Goal: Communication & Community: Answer question/provide support

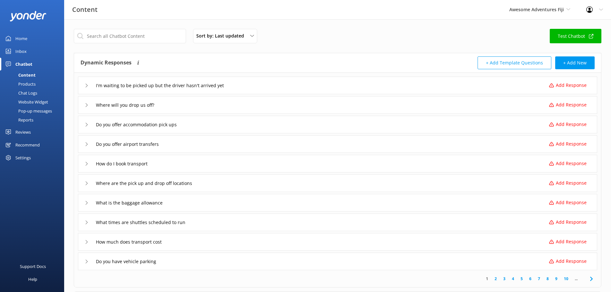
click at [84, 87] on div "I'm waiting to be picked up but the driver hasn't arrived yet Add Response" at bounding box center [337, 86] width 519 height 18
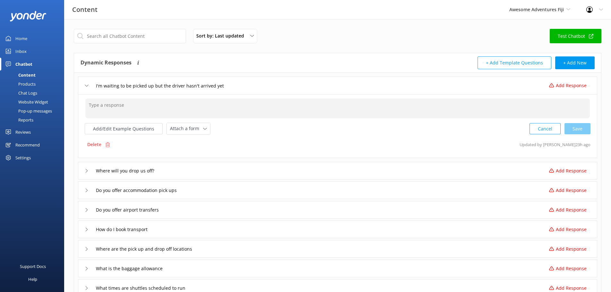
click at [107, 107] on textarea at bounding box center [337, 108] width 505 height 20
click at [583, 133] on div "Cancel Save" at bounding box center [560, 129] width 61 height 12
type textarea "To check your coach's location in realtime, please call [PHONE_NUMBER]."
click at [87, 170] on icon at bounding box center [87, 170] width 4 height 4
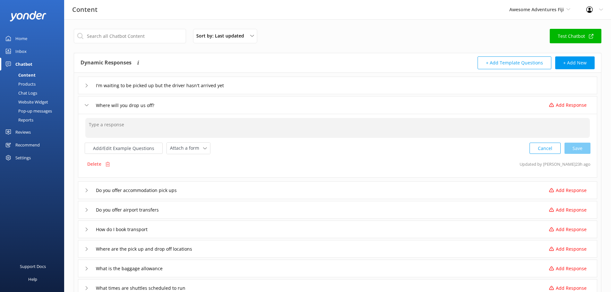
click at [106, 129] on textarea at bounding box center [337, 128] width 505 height 20
click at [116, 126] on textarea at bounding box center [337, 128] width 505 height 20
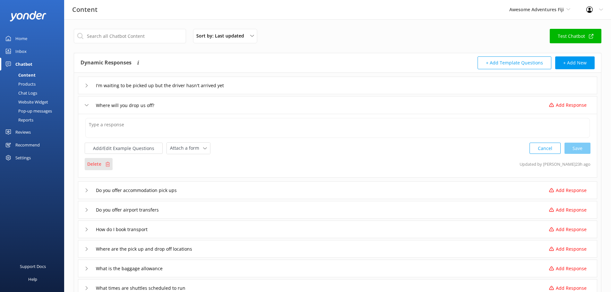
click at [98, 163] on p "Delete" at bounding box center [94, 164] width 14 height 7
click at [135, 132] on textarea at bounding box center [337, 128] width 505 height 20
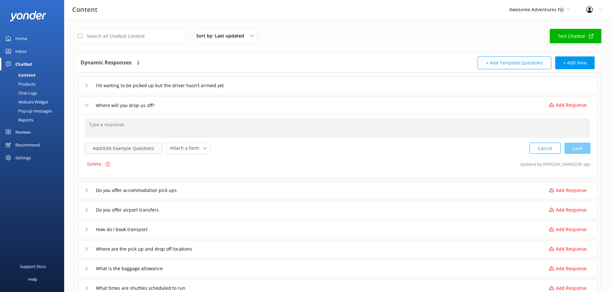
paste textarea "Please visit [URL][DOMAIN_NAME] for our coach timetables. For Day Trips, we off…"
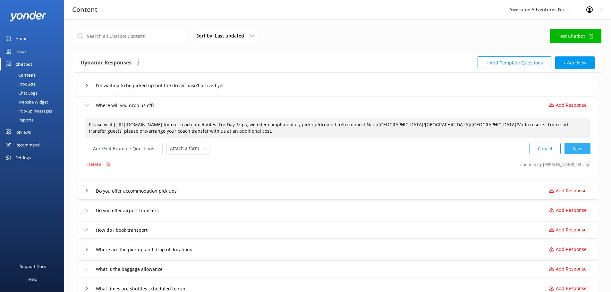
click at [579, 149] on div "Cancel Save" at bounding box center [560, 149] width 61 height 12
type textarea "Please visit [URL][DOMAIN_NAME] for our coach timetables. For Day Trips, we off…"
click at [87, 192] on div "Do you offer accommodation pick ups" at bounding box center [134, 190] width 98 height 11
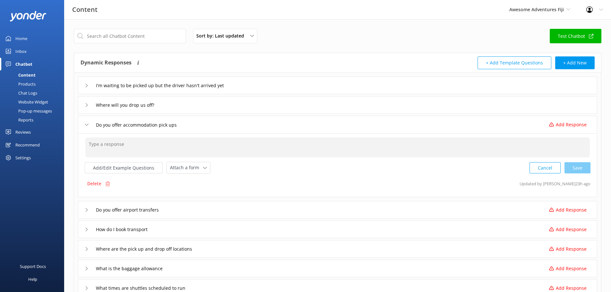
click at [104, 145] on textarea at bounding box center [337, 148] width 505 height 20
paste textarea "Please visit [URL][DOMAIN_NAME] for our coach timetables. For Day Trips, we off…"
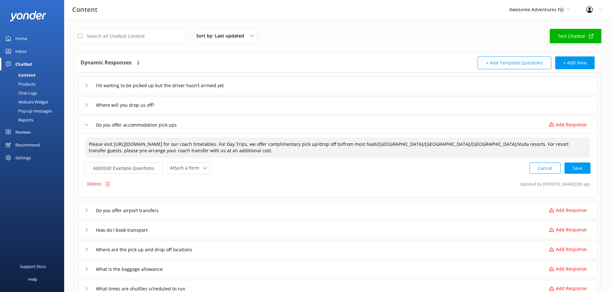
drag, startPoint x: 256, startPoint y: 145, endPoint x: 511, endPoint y: 144, distance: 254.7
click at [511, 144] on textarea "Please visit [URL][DOMAIN_NAME] for our coach timetables. For Day Trips, we off…" at bounding box center [337, 148] width 505 height 20
click at [273, 149] on textarea "Please visit [URL][DOMAIN_NAME] for our coach timetables. For Day Trips, we off…" at bounding box center [337, 148] width 505 height 20
click at [266, 144] on textarea "Please visit [URL][DOMAIN_NAME] for our coach timetables. For Day Trips, we off…" at bounding box center [337, 148] width 505 height 20
click at [265, 142] on textarea "Please visit [URL][DOMAIN_NAME] for our coach timetables. For Day Trips, we off…" at bounding box center [337, 148] width 505 height 20
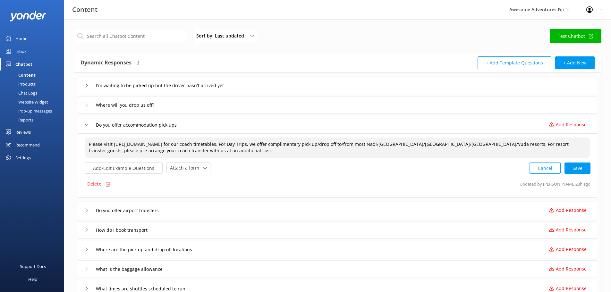
drag, startPoint x: 271, startPoint y: 145, endPoint x: 508, endPoint y: 147, distance: 236.5
click at [508, 147] on textarea "Please visit [URL][DOMAIN_NAME] for our coach timetables. For Day Trips, we off…" at bounding box center [337, 148] width 505 height 20
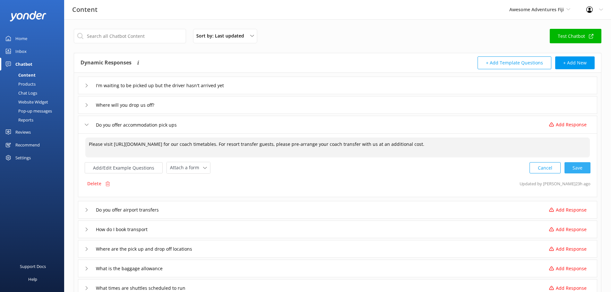
click at [577, 167] on div "Cancel Save" at bounding box center [560, 168] width 61 height 12
type textarea "Please visit [URL][DOMAIN_NAME] for our coach timetables. For resort transfer g…"
click at [85, 106] on icon at bounding box center [87, 105] width 4 height 4
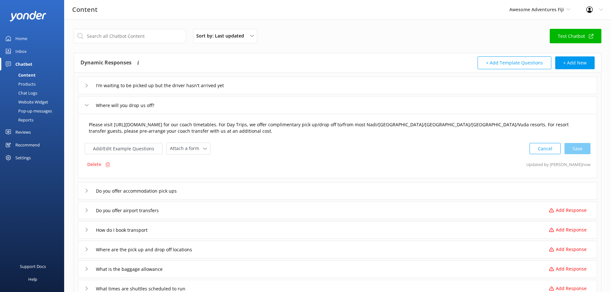
click at [505, 129] on textarea "Please visit [URL][DOMAIN_NAME] for our coach timetables. For Day Trips, we off…" at bounding box center [337, 128] width 505 height 20
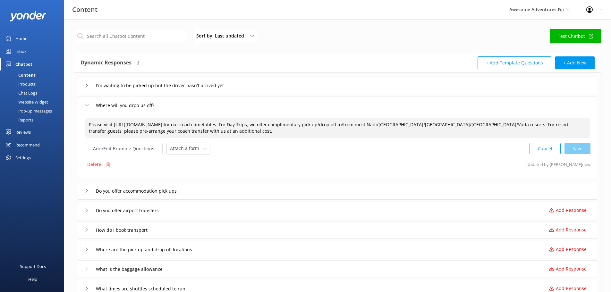
click at [506, 124] on textarea "Please visit [URL][DOMAIN_NAME] for our coach timetables. For Day Trips, we off…" at bounding box center [337, 128] width 505 height 20
drag, startPoint x: 510, startPoint y: 125, endPoint x: 257, endPoint y: 123, distance: 252.8
click at [257, 123] on textarea "Please visit [URL][DOMAIN_NAME] for our coach timetables. For Day Trips, we off…" at bounding box center [337, 128] width 505 height 20
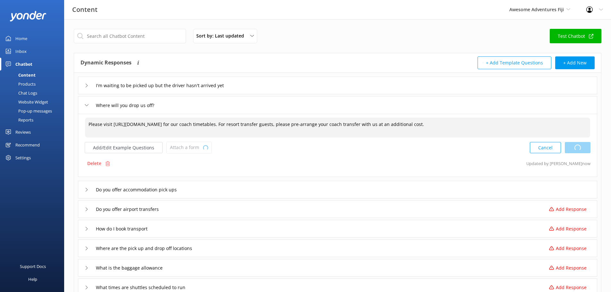
click at [590, 147] on div "Cancel Loading.." at bounding box center [560, 148] width 61 height 12
type textarea "Please visit https://southseacruisesfiji.com/timetables/ for our coach timetabl…"
click at [82, 188] on div "Do you offer accommodation pick ups" at bounding box center [337, 190] width 519 height 18
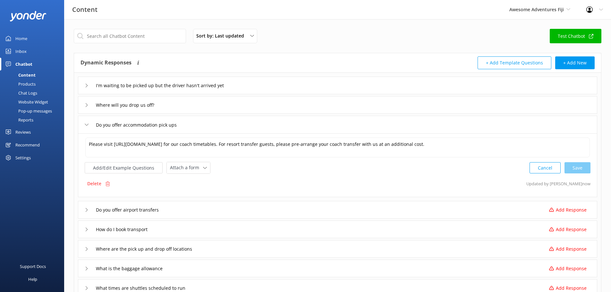
click at [86, 207] on div "Do you offer airport transfers" at bounding box center [127, 210] width 85 height 11
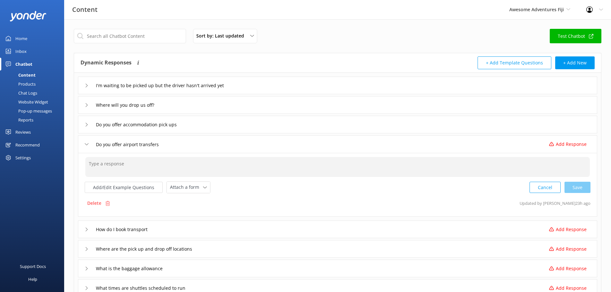
click at [97, 167] on textarea at bounding box center [337, 167] width 505 height 20
paste textarea "Please visit https://southseacruisesfiji.com/timetables/ for our coach timetabl…"
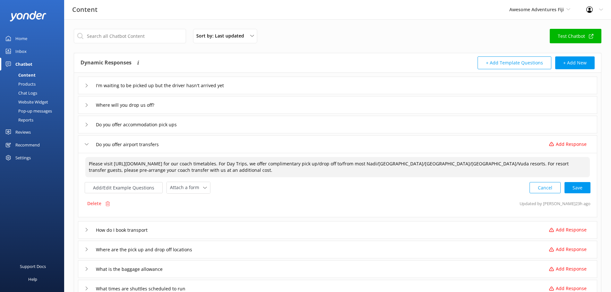
drag, startPoint x: 259, startPoint y: 165, endPoint x: 489, endPoint y: 163, distance: 230.4
click at [489, 163] on textarea "Please visit https://southseacruisesfiji.com/timetables/ for our coach timetabl…" at bounding box center [337, 167] width 505 height 20
click at [574, 186] on div "Cancel Loading.." at bounding box center [560, 187] width 61 height 12
click at [507, 165] on textarea "Please visit https://southseacruisesfiji.com/timetables/ for our coach timetabl…" at bounding box center [337, 167] width 505 height 20
drag, startPoint x: 507, startPoint y: 163, endPoint x: 480, endPoint y: 163, distance: 27.0
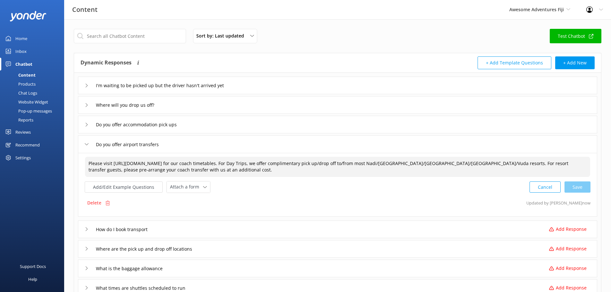
click at [480, 163] on textarea "Please visit https://southseacruisesfiji.com/timetables/ for our coach timetabl…" at bounding box center [337, 167] width 505 height 20
click at [481, 163] on textarea "Please visit https://southseacruisesfiji.com/timetables/ for our coach timetabl…" at bounding box center [337, 167] width 505 height 20
drag, startPoint x: 490, startPoint y: 163, endPoint x: 456, endPoint y: 160, distance: 34.5
click at [456, 160] on textarea "Please visit https://southseacruisesfiji.com/timetables/ for our coach timetabl…" at bounding box center [337, 167] width 505 height 20
click at [570, 189] on div "Cancel Save" at bounding box center [560, 187] width 61 height 12
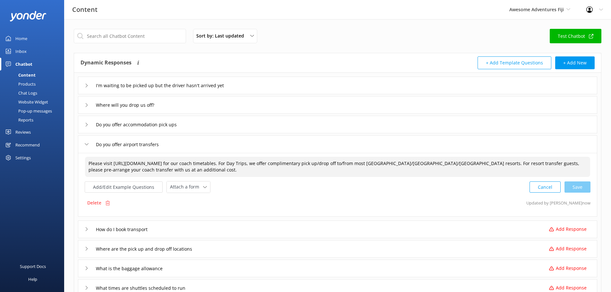
type textarea "Please visit https://southseacruisesfiji.com/timetables/ for our coach timetabl…"
click at [87, 229] on icon at bounding box center [87, 229] width 4 height 4
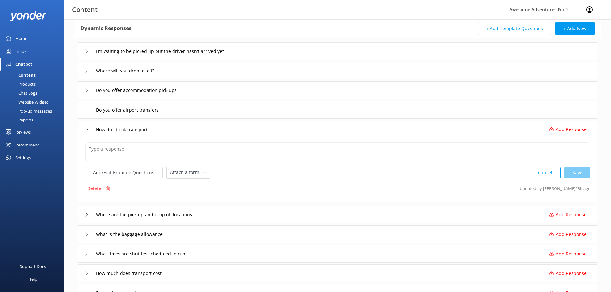
scroll to position [64, 0]
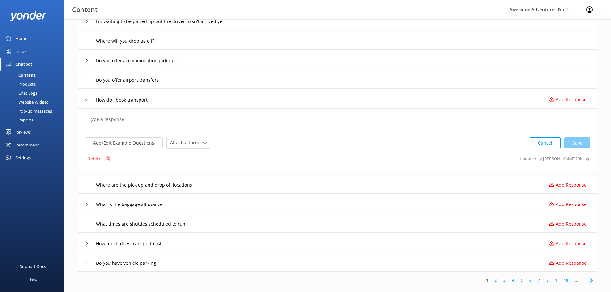
click at [119, 117] on textarea at bounding box center [337, 123] width 505 height 20
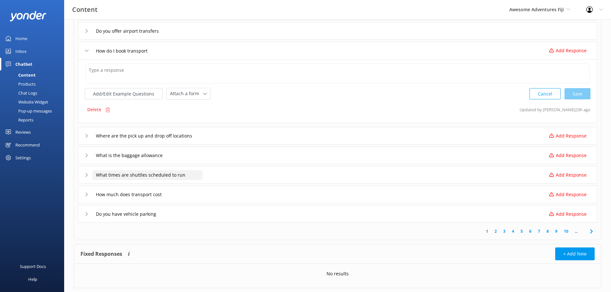
scroll to position [129, 0]
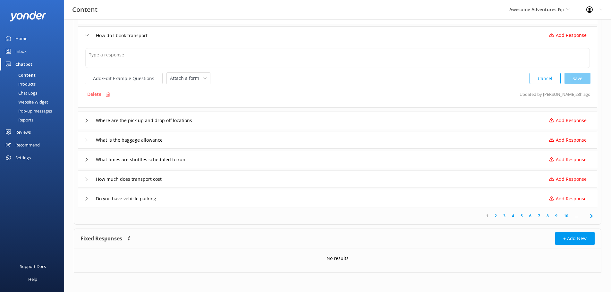
click at [86, 122] on icon at bounding box center [87, 121] width 4 height 4
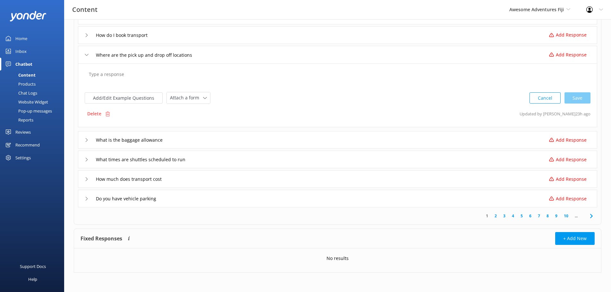
click at [123, 79] on textarea at bounding box center [337, 78] width 505 height 20
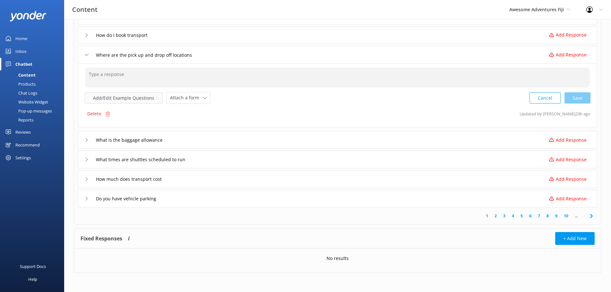
paste textarea "For Yasawa and Mamanuca Island Resort transfers, a pre-booked coach transfer fr…"
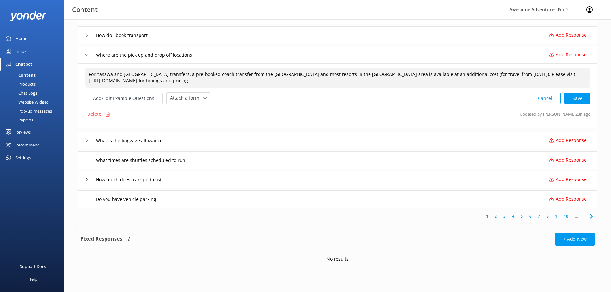
type textarea "For Yasawa and Mamanuca Island Resort transfers, a pre-booked coach transfer fr…"
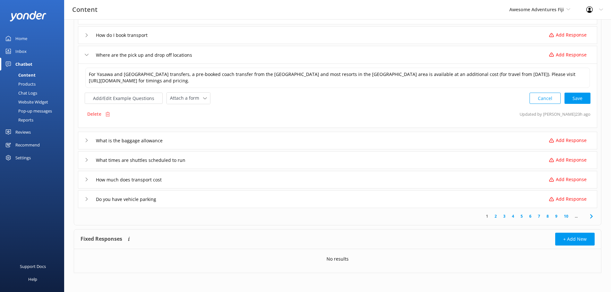
scroll to position [128, 0]
click at [86, 141] on icon at bounding box center [87, 141] width 4 height 4
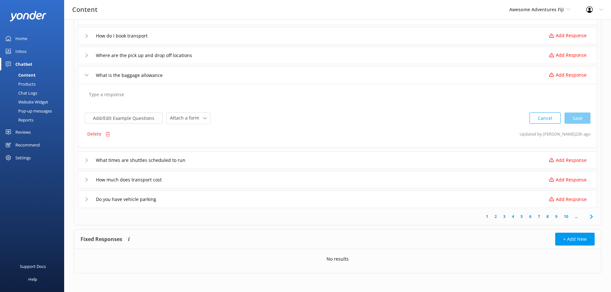
click at [119, 97] on textarea at bounding box center [337, 98] width 505 height 20
click at [127, 95] on textarea at bounding box center [337, 98] width 505 height 20
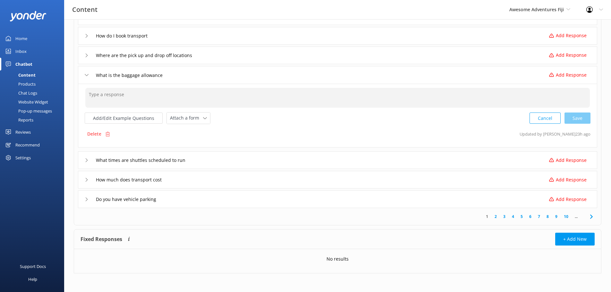
click at [120, 103] on textarea at bounding box center [337, 98] width 505 height 20
paste textarea "Each full fare-paying customer is entitled to have not more than 25 kg of lugga…"
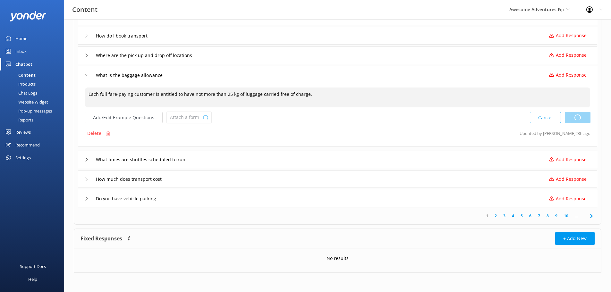
click at [580, 119] on div "Cancel Loading.." at bounding box center [560, 118] width 61 height 12
type textarea "Each full fare-paying customer is entitled to have not more than 25 kg of lugga…"
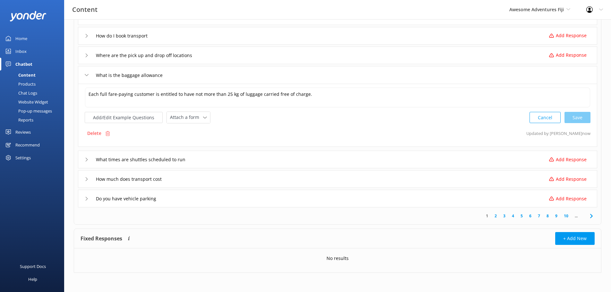
click at [86, 162] on div "What times are shuttles scheduled to run" at bounding box center [140, 159] width 110 height 11
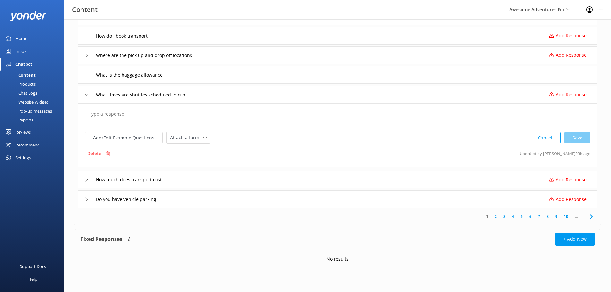
click at [164, 110] on textarea at bounding box center [337, 117] width 505 height 20
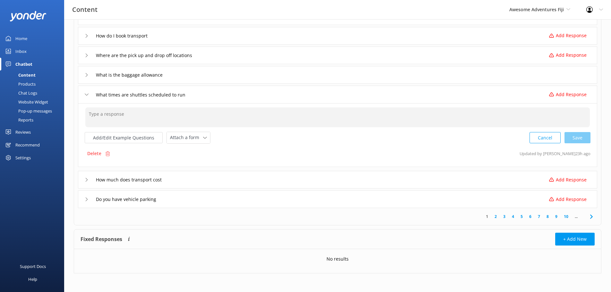
paste textarea ". Transport for resort transfers is charged (for travel from 01 April 2026) dep…"
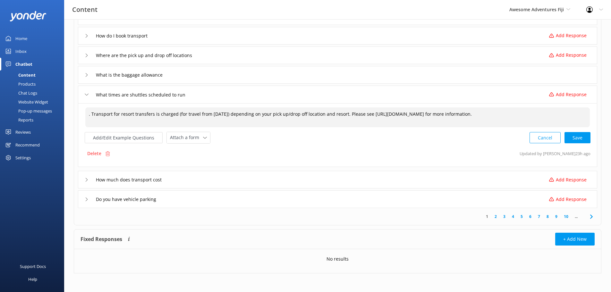
click at [91, 116] on textarea ". Transport for resort transfers is charged (for travel from 01 April 2026) dep…" at bounding box center [337, 117] width 505 height 20
click at [576, 138] on div "Cancel Save" at bounding box center [560, 138] width 61 height 12
type textarea "Transport for resort transfers is charged (for travel from 01 April 2026) depen…"
click at [88, 178] on icon at bounding box center [87, 179] width 4 height 4
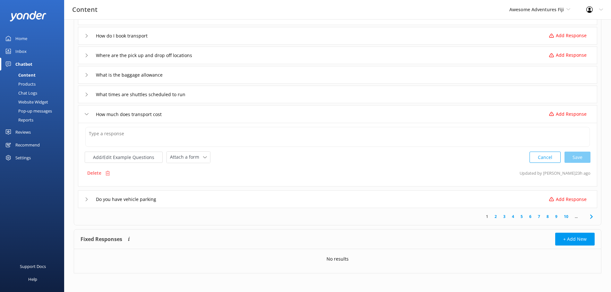
click at [114, 128] on div "Add/Edit Example Questions Attach a form Leave contact details Check availabili…" at bounding box center [337, 155] width 519 height 64
click at [112, 135] on textarea at bounding box center [337, 137] width 505 height 20
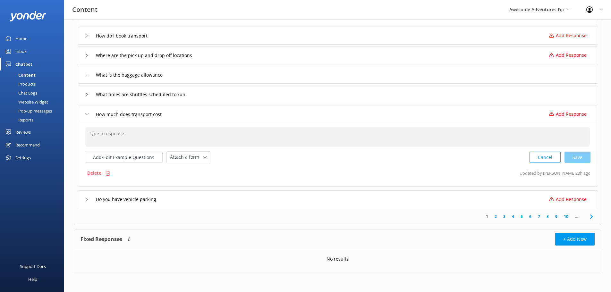
paste textarea ". Transport for resort transfers is charged (for travel from 01 April 2026) dep…"
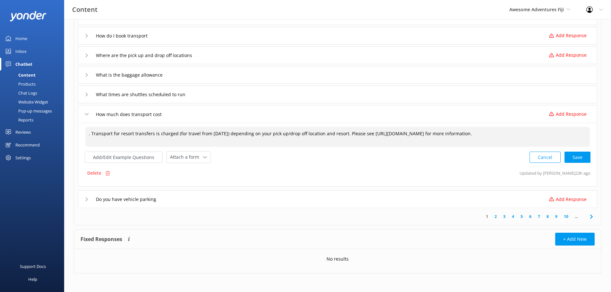
click at [93, 137] on textarea ". Transport for resort transfers is charged (for travel from 01 April 2026) dep…" at bounding box center [337, 137] width 505 height 20
click at [91, 135] on textarea ". Transport for resort transfers is charged (for travel from 01 April 2026) dep…" at bounding box center [337, 137] width 505 height 20
click at [579, 158] on div "Cancel Save" at bounding box center [560, 157] width 61 height 12
type textarea "Transport for resort transfers is charged (for travel from 01 April 2026) depen…"
click at [87, 202] on div "Do you have vehicle parking" at bounding box center [123, 198] width 77 height 11
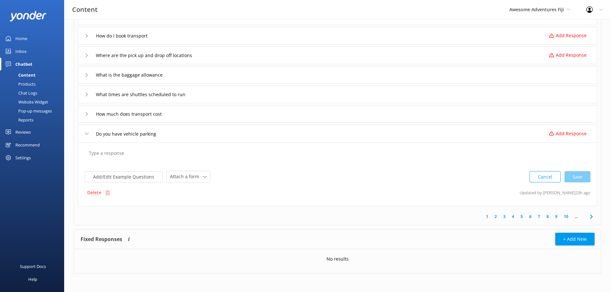
click at [113, 160] on textarea at bounding box center [337, 157] width 505 height 20
click at [98, 194] on p "Delete" at bounding box center [94, 192] width 14 height 7
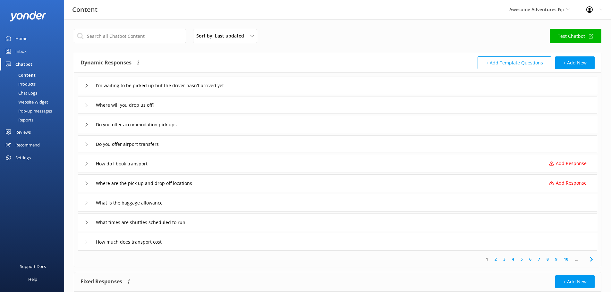
click at [84, 167] on div "How do I book transport Add Response" at bounding box center [337, 164] width 519 height 18
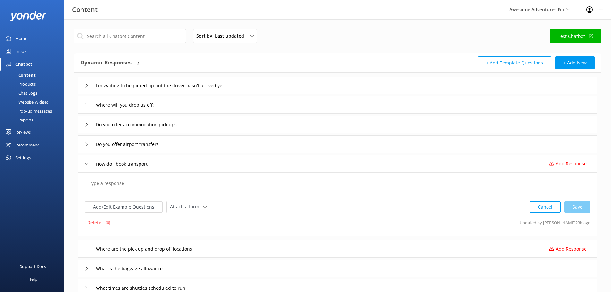
click at [173, 183] on textarea at bounding box center [337, 187] width 505 height 20
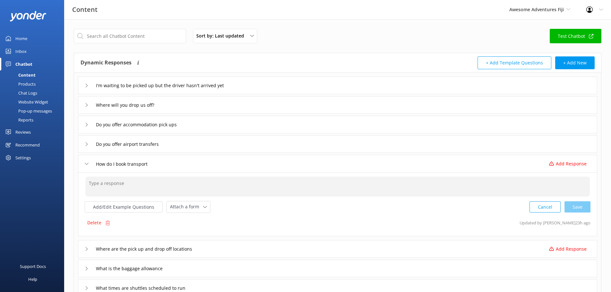
paste textarea "For resort transfer services, pre-booked transfers can be arranged at an additi…"
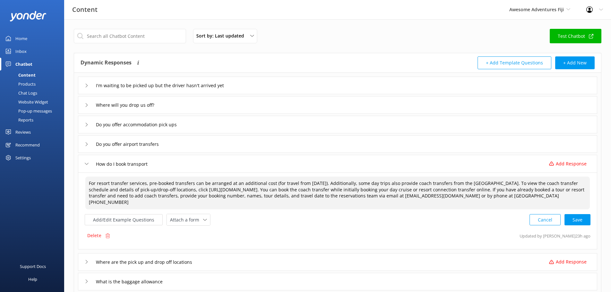
drag, startPoint x: 340, startPoint y: 184, endPoint x: 500, endPoint y: 185, distance: 160.4
click at [500, 185] on textarea "For resort transfer services, pre-booked transfers can be arranged at an additi…" at bounding box center [337, 193] width 505 height 33
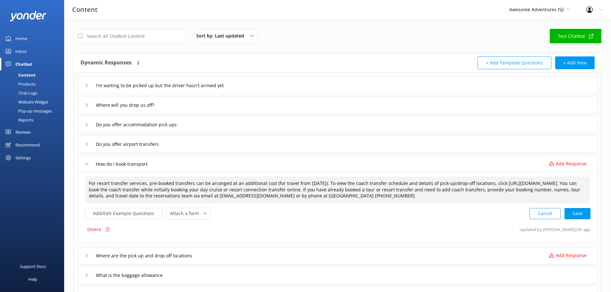
drag, startPoint x: 309, startPoint y: 188, endPoint x: 306, endPoint y: 190, distance: 4.0
click at [306, 190] on textarea "For resort transfer services, pre-booked transfers can be arranged at an additi…" at bounding box center [337, 190] width 505 height 27
drag, startPoint x: 435, startPoint y: 191, endPoint x: 486, endPoint y: 190, distance: 51.3
click at [486, 190] on textarea "For resort transfer services, pre-booked transfers can be arranged at an additi…" at bounding box center [337, 190] width 505 height 27
click at [586, 210] on div "Cancel Save" at bounding box center [560, 214] width 61 height 12
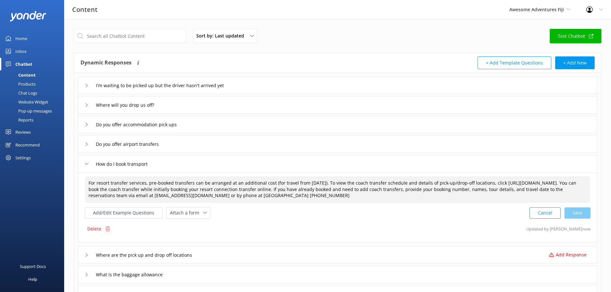
type textarea "For resort transfer services, pre-booked transfers can be arranged at an additi…"
click at [83, 255] on div "Where are the pick up and drop off locations Add Response" at bounding box center [337, 255] width 519 height 18
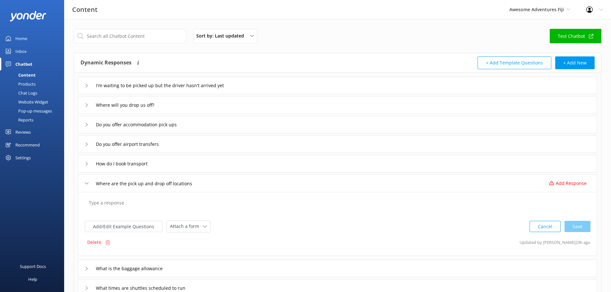
click at [126, 207] on textarea at bounding box center [337, 206] width 505 height 20
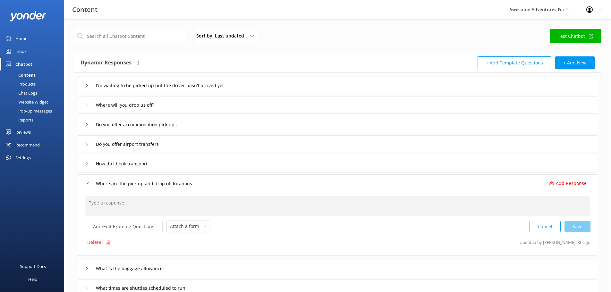
paste textarea "Please visit https://southseacruisesfiji.com/timetables/ for timings and pricin…"
click at [568, 229] on div "Cancel Loading.." at bounding box center [560, 226] width 61 height 12
type textarea "Please visit https://southseacruisesfiji.com/timetables/ for timings and pricin…"
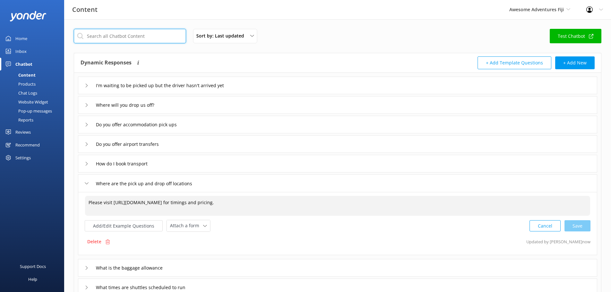
click at [125, 42] on input "text" at bounding box center [130, 36] width 112 height 14
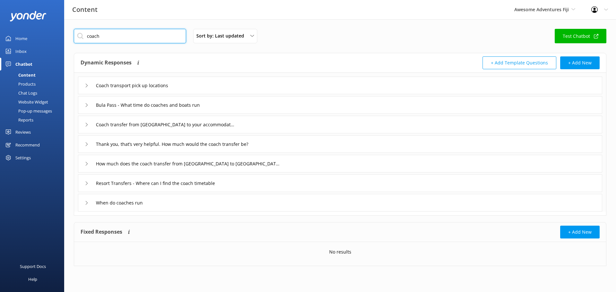
type input "coach"
click at [85, 82] on div "Coach transport pick up locations" at bounding box center [131, 85] width 92 height 11
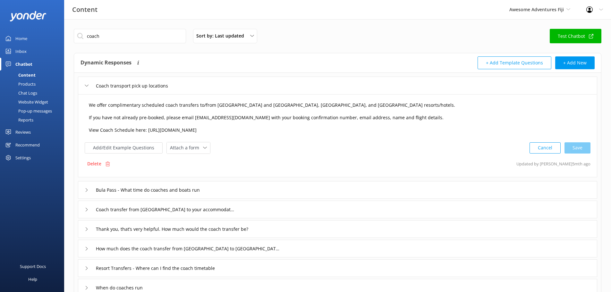
click at [123, 102] on textarea "We offer complimentary scheduled coach transfers to/from Port Denarau and most …" at bounding box center [337, 117] width 505 height 39
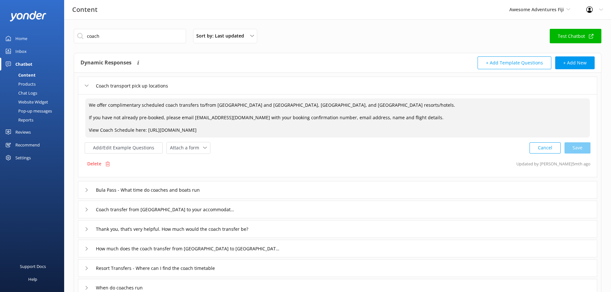
drag, startPoint x: 133, startPoint y: 105, endPoint x: 109, endPoint y: 105, distance: 24.1
click at [109, 105] on textarea "We offer complimentary scheduled coach transfers to/from Port Denarau and most …" at bounding box center [337, 117] width 505 height 39
click at [163, 116] on textarea "We offer scheduled coach transfers to/from Port Denarau and most Nadi, Wailoalo…" at bounding box center [337, 117] width 505 height 39
click at [585, 144] on div "Cancel Save" at bounding box center [560, 148] width 61 height 12
type textarea "We offer scheduled coach transfers to/from Port Denarau and most Nadi, Wailoalo…"
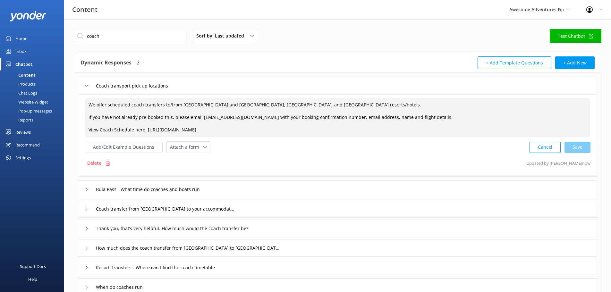
click at [84, 192] on div "Bula Pass - What time do coaches and boats run" at bounding box center [337, 190] width 519 height 18
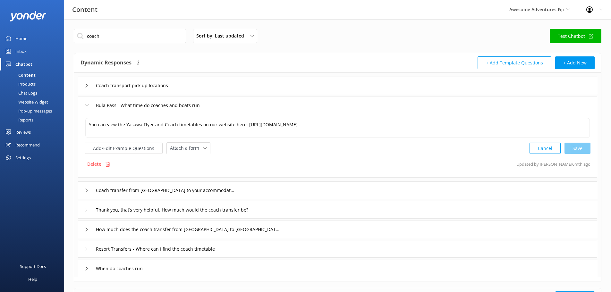
click at [86, 192] on div "Coach transfer from [GEOGRAPHIC_DATA] to your accommodation" at bounding box center [158, 190] width 146 height 11
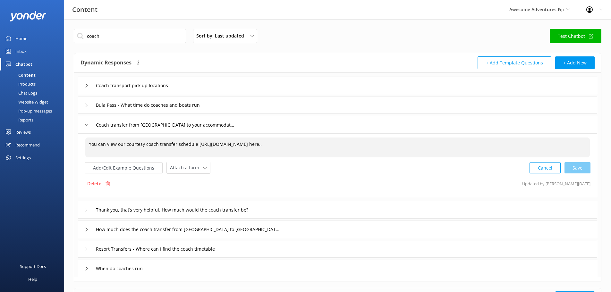
click at [143, 142] on textarea "You can view our courtesy coach transfer schedule https://issuu.com/marinetouri…" at bounding box center [337, 148] width 505 height 20
type textarea "You can view our coach transfer schedule https://issuu.com/marinetourismholding…"
click at [576, 167] on div "Cancel Save" at bounding box center [560, 168] width 61 height 12
click at [84, 211] on div "Thank you, that’s very helpful. How much would the coach transfer be?" at bounding box center [337, 210] width 519 height 18
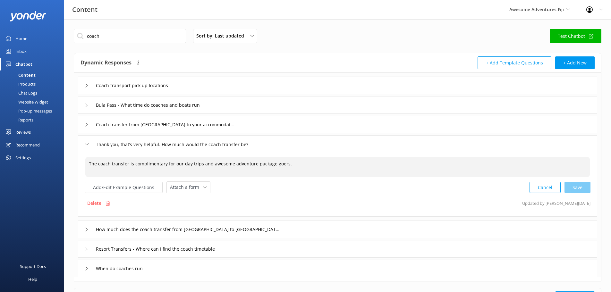
click at [139, 165] on textarea "The coach transfer is complimentary for our day trips and awesome adventure pac…" at bounding box center [337, 167] width 505 height 20
click at [287, 163] on textarea "The coach transfer is complimentary for our day trips and awesome adventure pac…" at bounding box center [337, 167] width 505 height 20
click at [255, 166] on textarea "The coach transfer is complimentary for our day trips and awesome adventure pac…" at bounding box center [337, 167] width 505 height 20
click at [166, 165] on textarea "The coach transfer is complimentary for our day trips and awesome adventure inc…" at bounding box center [337, 167] width 505 height 20
click at [320, 169] on textarea "The coach transfer is complimentary for our day trips and awesome adventure inc…" at bounding box center [337, 167] width 505 height 20
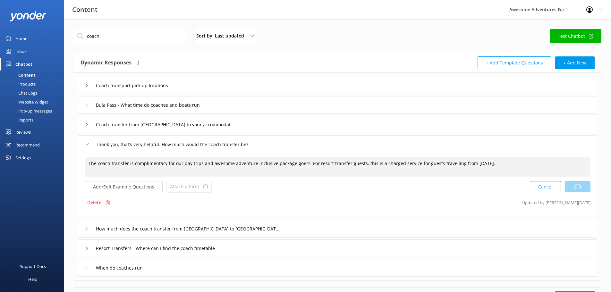
click at [585, 189] on div "Cancel Loading.." at bounding box center [560, 187] width 61 height 12
type textarea "The coach transfer is complimentary for our day trips and awesome adventure inc…"
click at [83, 231] on div "How much does the coach transfer from [GEOGRAPHIC_DATA] to [GEOGRAPHIC_DATA] co…" at bounding box center [337, 229] width 519 height 18
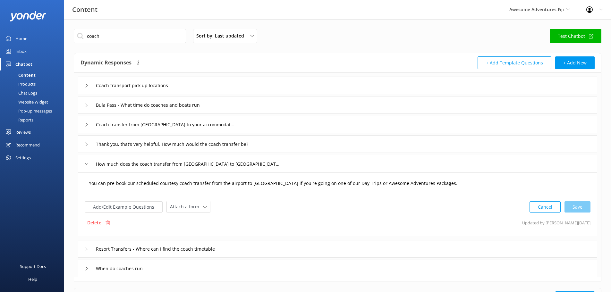
click at [176, 186] on textarea "You can pre-book our scheduled courtesy coach transfer from the airport to Port…" at bounding box center [337, 187] width 505 height 20
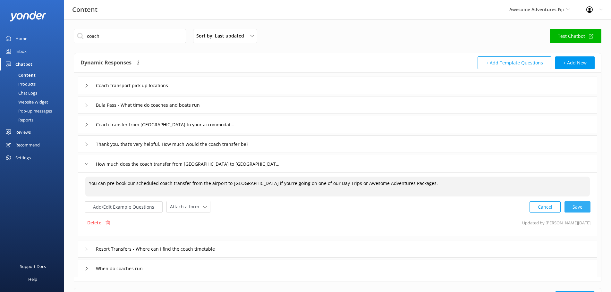
click at [588, 211] on div "Cancel Save" at bounding box center [560, 207] width 61 height 12
type textarea "You can pre-book our scheduled coach transfer from the airport to Port Denarau …"
click at [89, 250] on div "Resort Transfers - Where can I find the coach timetable" at bounding box center [159, 248] width 149 height 11
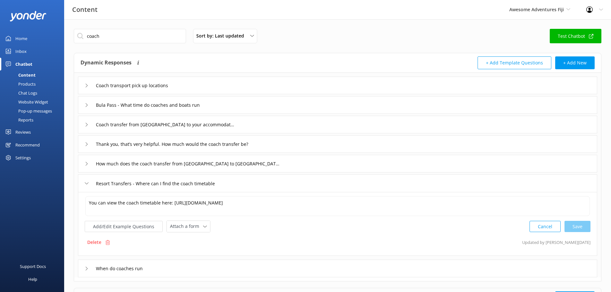
click at [83, 264] on div "When do coaches run" at bounding box center [337, 269] width 519 height 18
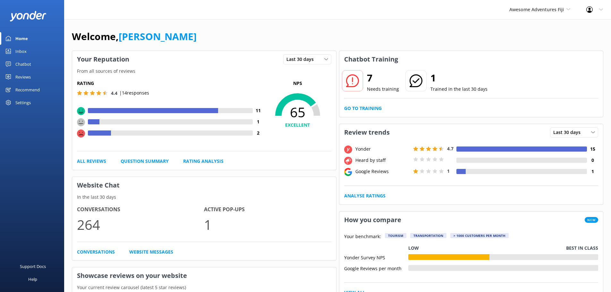
click at [22, 66] on div "Chatbot" at bounding box center [23, 64] width 16 height 13
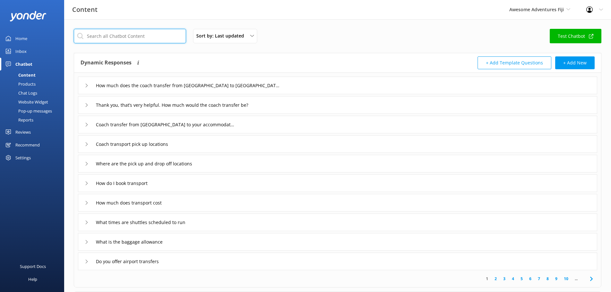
click at [125, 36] on input "text" at bounding box center [130, 36] width 112 height 14
click at [574, 64] on button "+ Add New" at bounding box center [574, 62] width 39 height 13
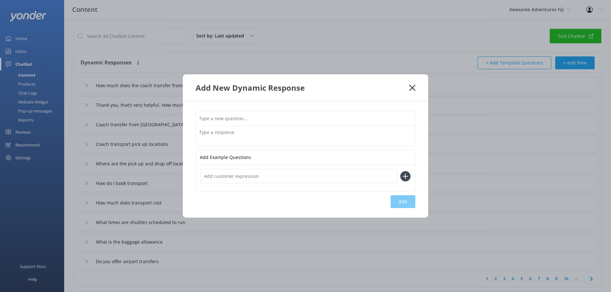
click at [213, 129] on textarea at bounding box center [305, 136] width 219 height 20
click at [219, 117] on input "text" at bounding box center [305, 118] width 219 height 14
type input "Is the coach transfer free?"
click at [219, 134] on textarea at bounding box center [305, 136] width 219 height 20
click at [304, 143] on textarea at bounding box center [305, 136] width 219 height 20
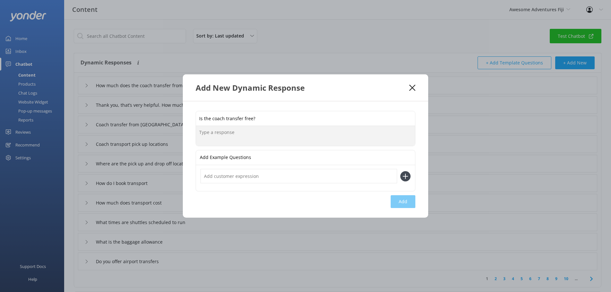
paste textarea "We offer pre-booked coach transfers to/from [GEOGRAPHIC_DATA] to/from [GEOGRAPH…"
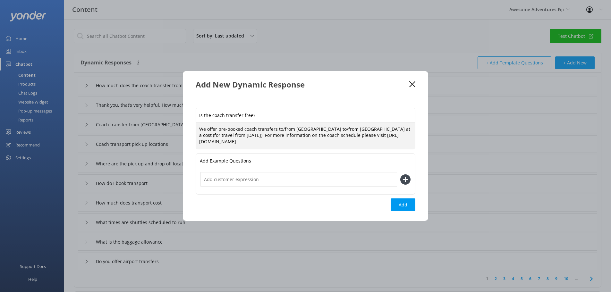
click at [206, 130] on textarea "We offer pre-booked coach transfers to/from [GEOGRAPHIC_DATA] to/from [GEOGRAPH…" at bounding box center [305, 136] width 219 height 27
click at [370, 142] on textarea "No. For island resort transfer guests, we offer pre-booked coach transfers to/f…" at bounding box center [305, 136] width 219 height 27
click at [352, 136] on textarea "No. For island resort transfer guests, we offer pre-booked coach transfers to/f…" at bounding box center [305, 136] width 219 height 27
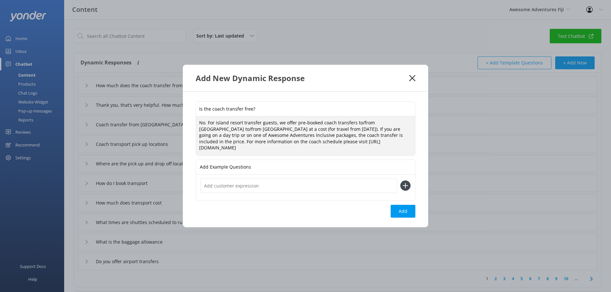
type textarea "No. For island resort transfer guests, we offer pre-booked coach transfers to/f…"
click at [400, 200] on div "Is the coach transfer free? No. For island resort transfer guests, we offer pre…" at bounding box center [305, 160] width 245 height 136
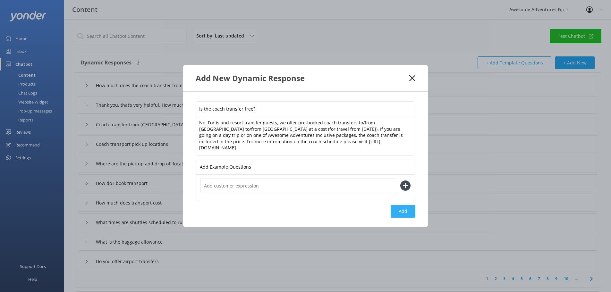
click at [401, 207] on button "Add" at bounding box center [403, 211] width 25 height 13
type input "Is the coach transfer free?"
type input "How much does the coach transfer from [GEOGRAPHIC_DATA] to [GEOGRAPHIC_DATA] co…"
type input "Thank you, that’s very helpful. How much would the coach transfer be?"
type input "Coach transfer from [GEOGRAPHIC_DATA] to your accommodation"
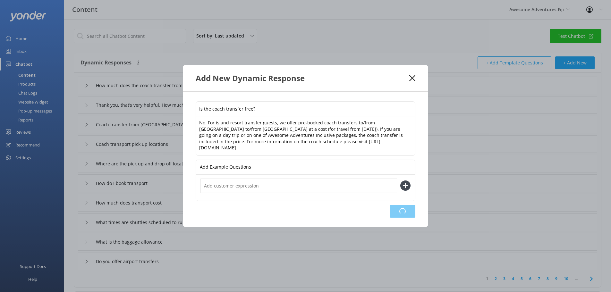
type input "Coach transport pick up locations"
type input "Where are the pick up and drop off locations"
type input "How do I book transport"
type input "How much does transport cost"
type input "What times are shuttles scheduled to run"
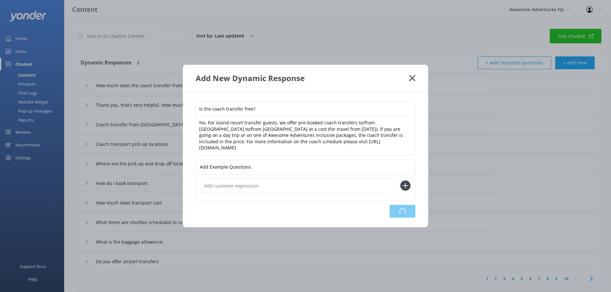
type input "What is the baggage allowance"
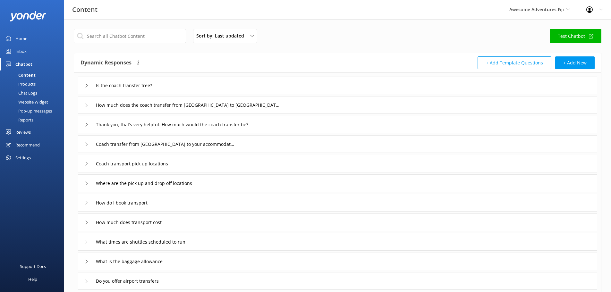
click at [84, 85] on div "Is the coach transfer free?" at bounding box center [337, 86] width 519 height 18
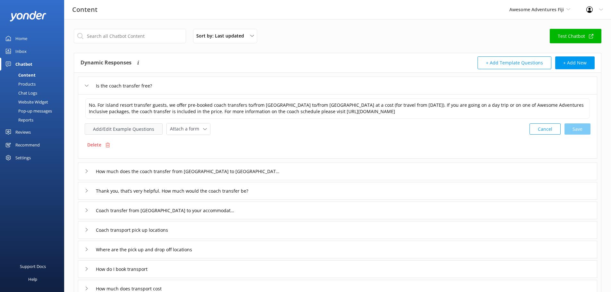
click at [130, 132] on button "Add/Edit Example Questions" at bounding box center [124, 129] width 78 height 11
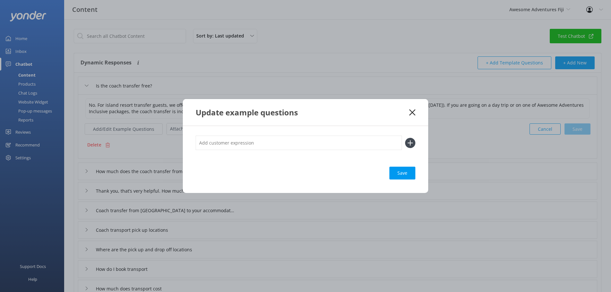
click at [276, 147] on input "text" at bounding box center [299, 143] width 206 height 14
type input "Is the bus free?"
drag, startPoint x: 409, startPoint y: 172, endPoint x: 400, endPoint y: 170, distance: 9.3
click at [409, 172] on div "Save" at bounding box center [402, 173] width 26 height 13
click at [398, 173] on div "Loading.." at bounding box center [403, 173] width 26 height 13
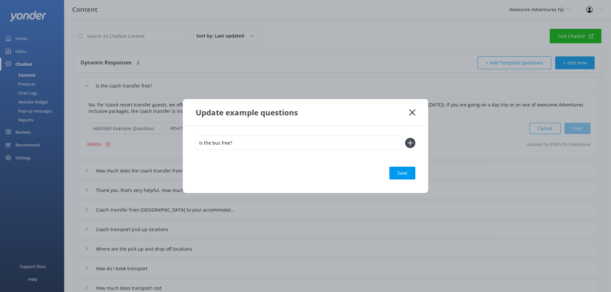
click at [246, 144] on input "Is the bus free?" at bounding box center [299, 143] width 206 height 14
click at [404, 174] on div "Save" at bounding box center [402, 173] width 26 height 13
click at [411, 140] on icon at bounding box center [410, 143] width 10 height 10
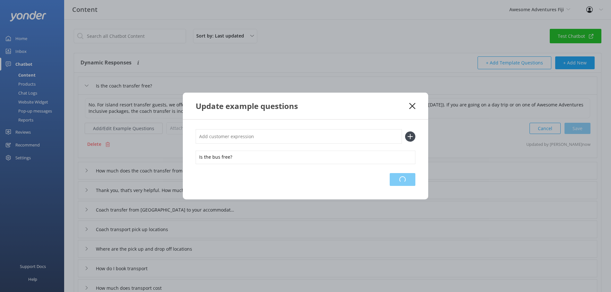
click at [276, 137] on input "text" at bounding box center [299, 136] width 206 height 14
type input "s"
type input "is the coach free"
click at [408, 134] on icon at bounding box center [410, 137] width 10 height 10
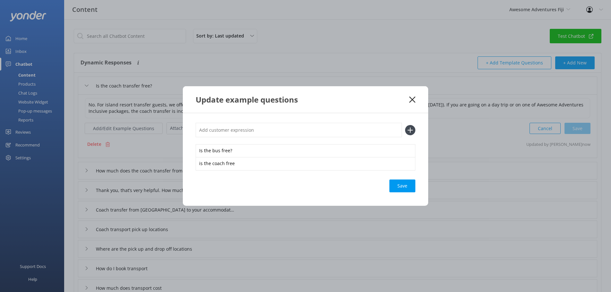
click at [363, 129] on input "text" at bounding box center [299, 130] width 206 height 14
type input "free"
click at [405, 125] on button at bounding box center [410, 130] width 10 height 10
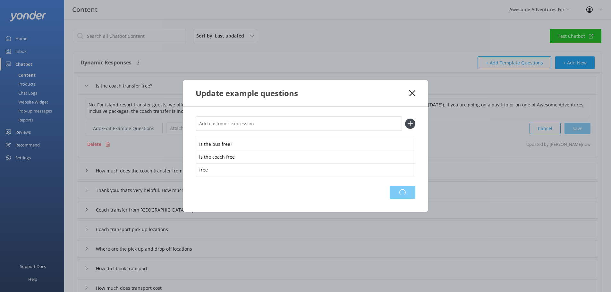
click at [396, 199] on div "Loading.." at bounding box center [403, 192] width 26 height 13
click at [419, 91] on div "Update example questions" at bounding box center [305, 93] width 245 height 27
click at [401, 180] on div "Is the bus free? is the coach free free Save" at bounding box center [305, 160] width 245 height 106
click at [404, 189] on div "Loading.." at bounding box center [403, 192] width 26 height 13
click at [413, 97] on div "Update example questions" at bounding box center [305, 93] width 245 height 27
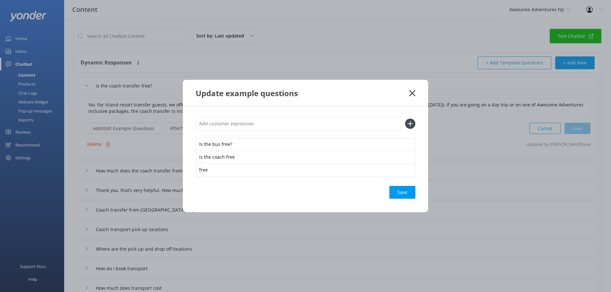
click at [413, 94] on use at bounding box center [412, 93] width 6 height 6
